Goal: Task Accomplishment & Management: Check status

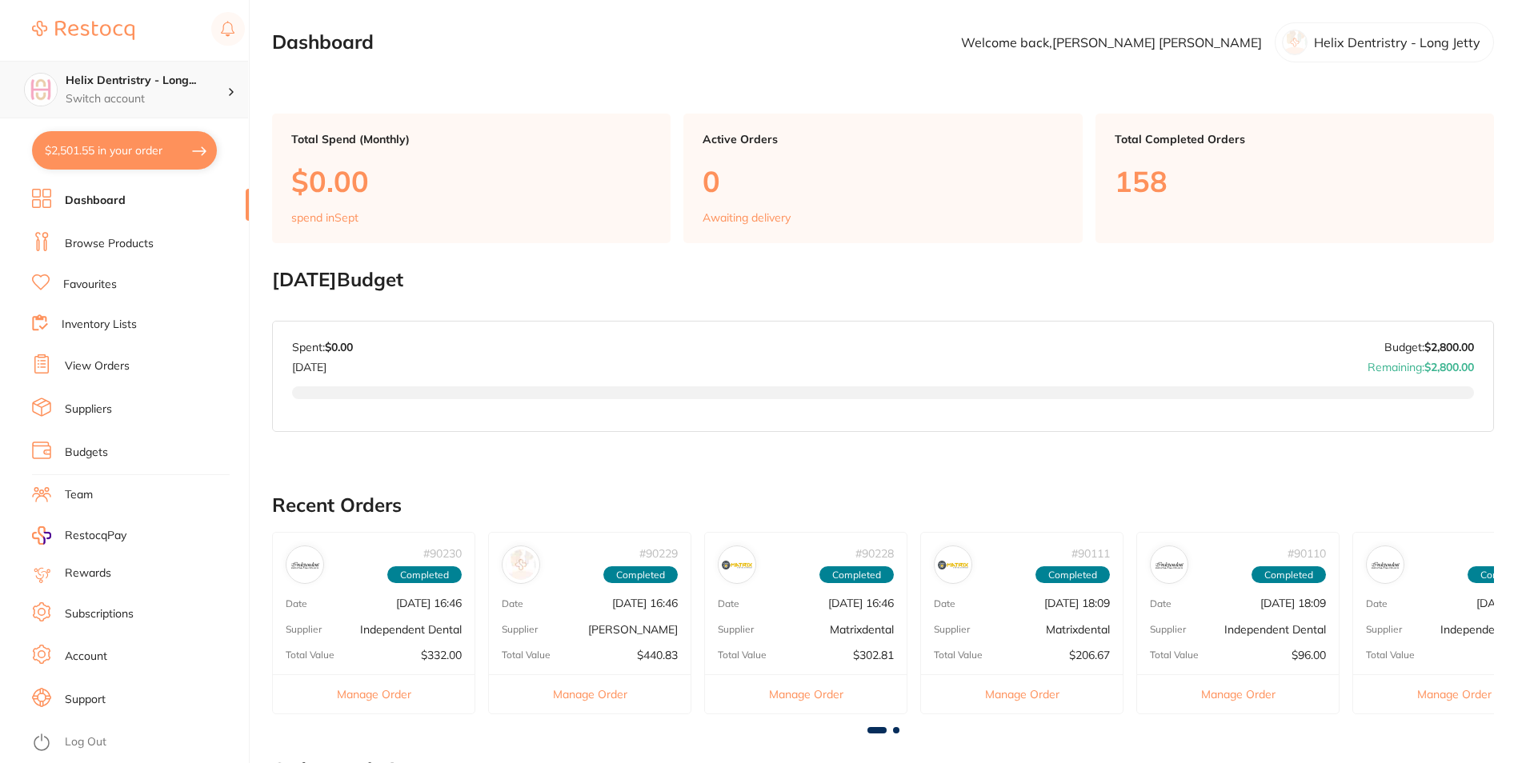
click at [140, 78] on h4 "Helix Dentristry - Long..." at bounding box center [147, 81] width 162 height 16
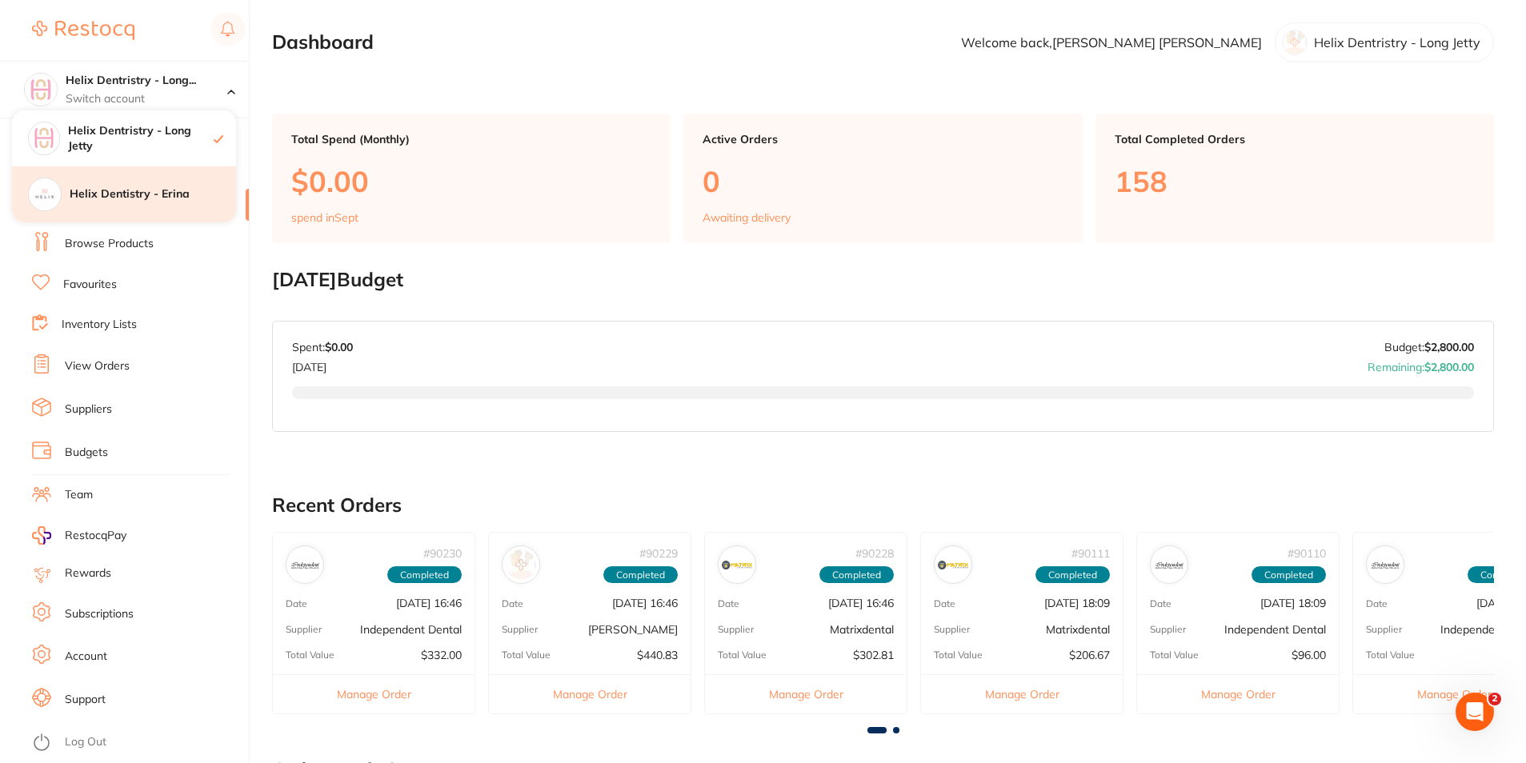
click at [155, 182] on div "Helix Dentistry - Erina" at bounding box center [124, 194] width 224 height 56
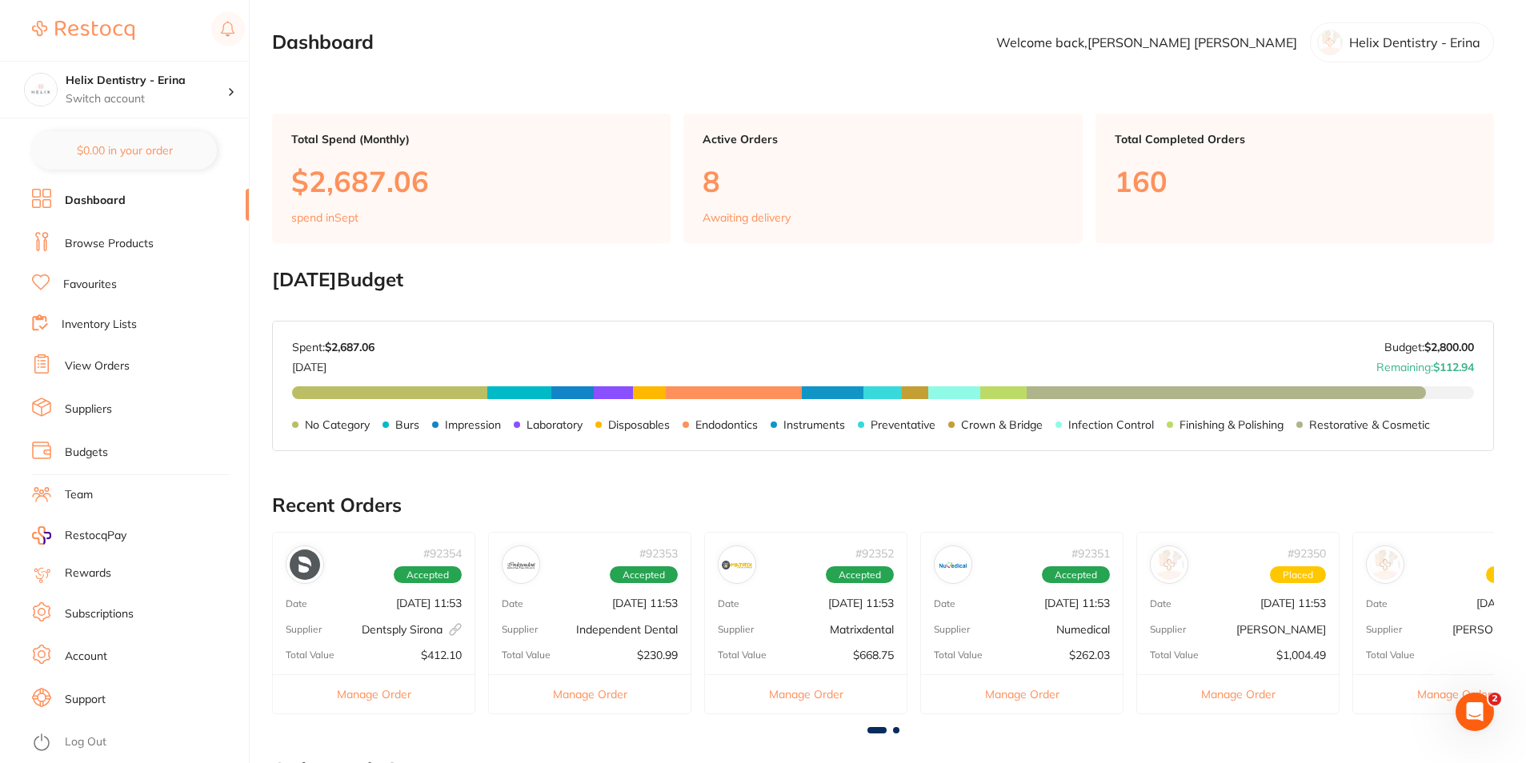
click at [93, 357] on li "View Orders" at bounding box center [140, 366] width 217 height 24
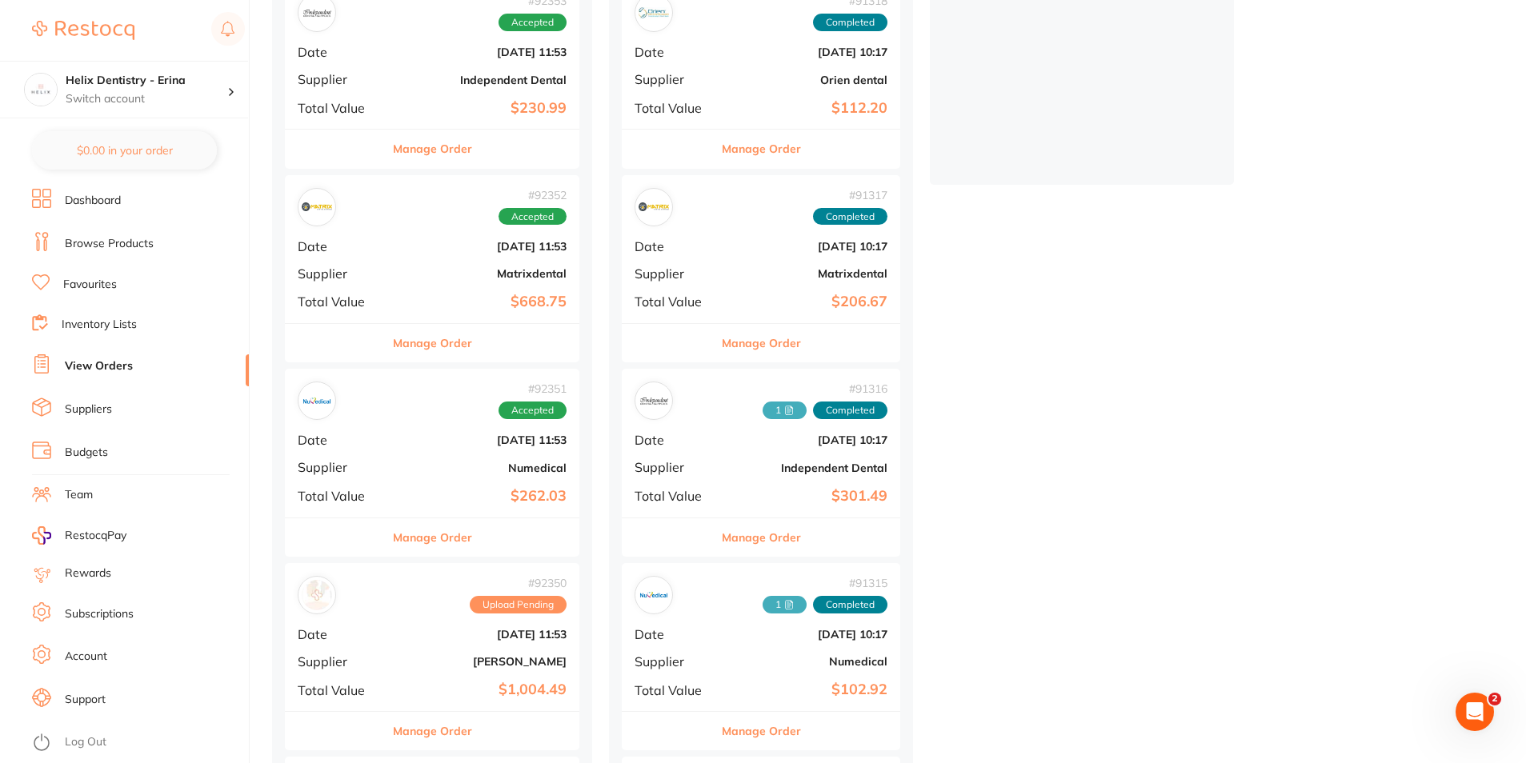
scroll to position [640, 0]
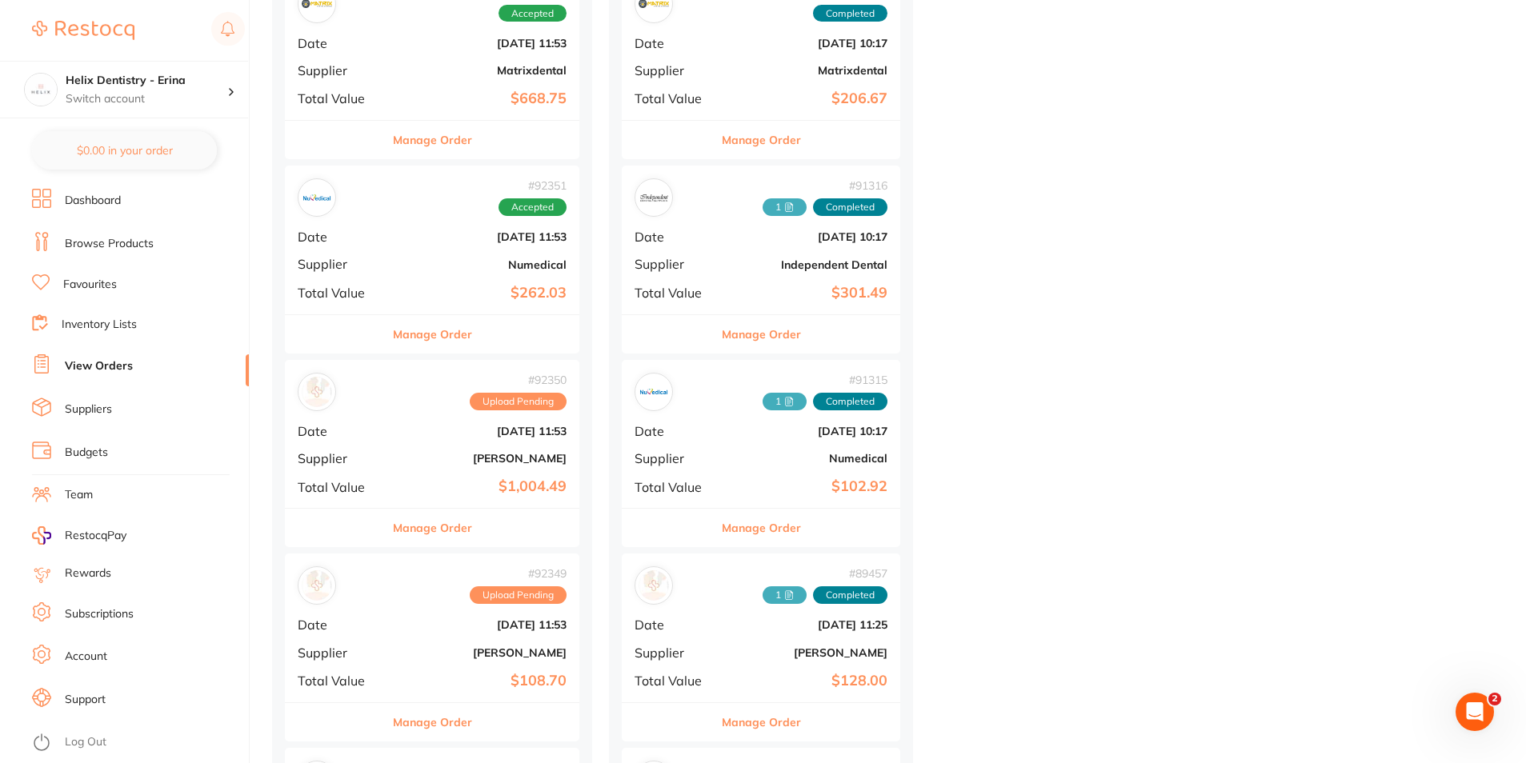
click at [450, 466] on div "# 92350 Upload Pending Date [DATE] 11:53 Supplier [PERSON_NAME] Total Value $1,…" at bounding box center [432, 434] width 294 height 148
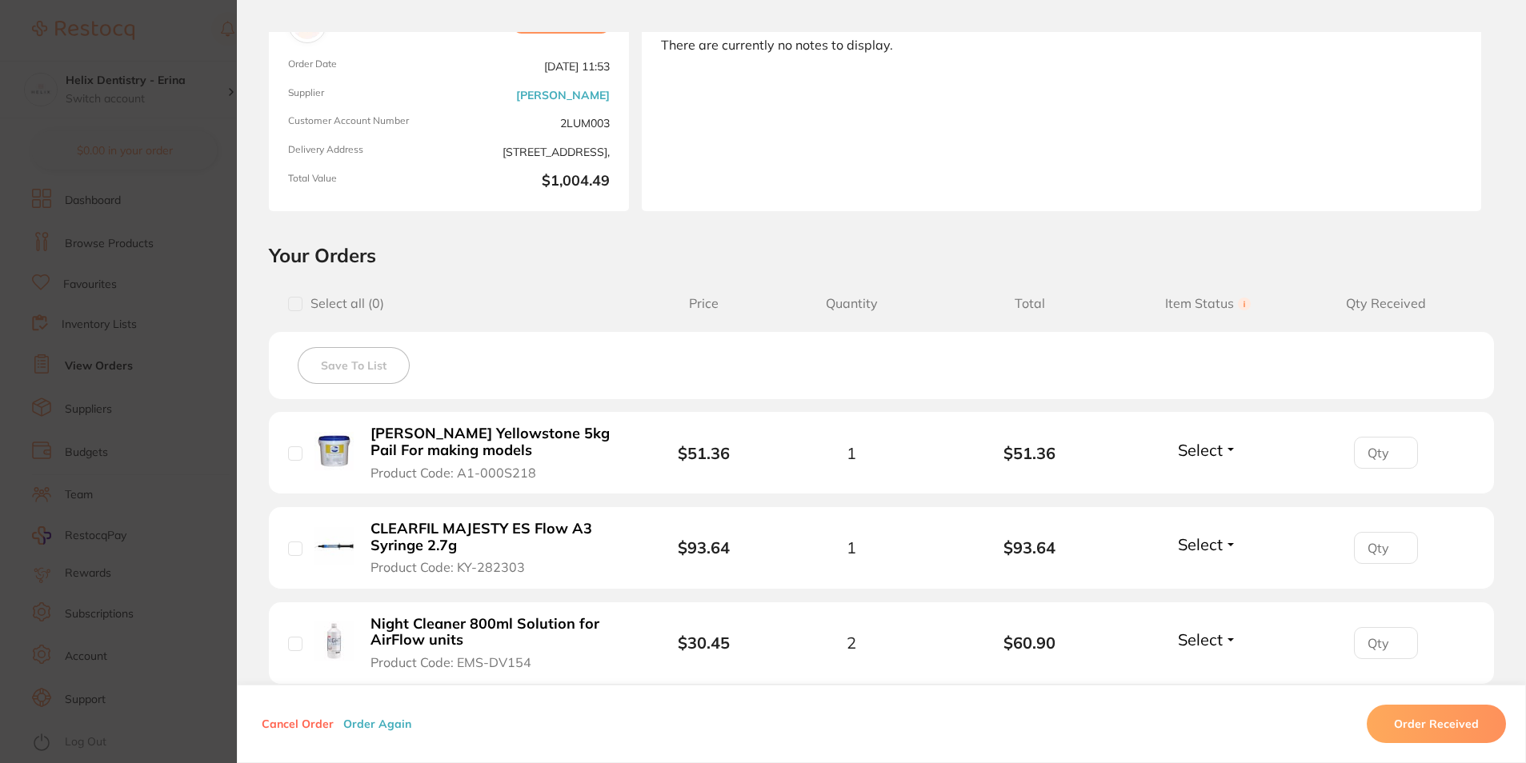
scroll to position [320, 0]
